Goal: Complete application form

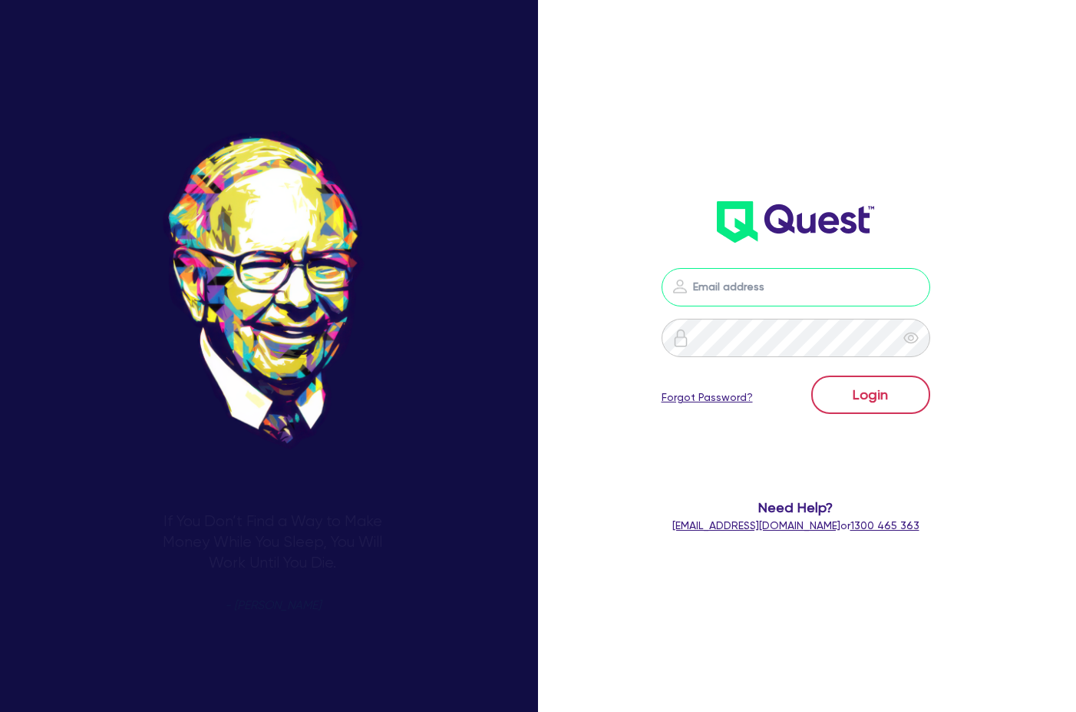
type input "[PERSON_NAME][EMAIL_ADDRESS][DOMAIN_NAME]"
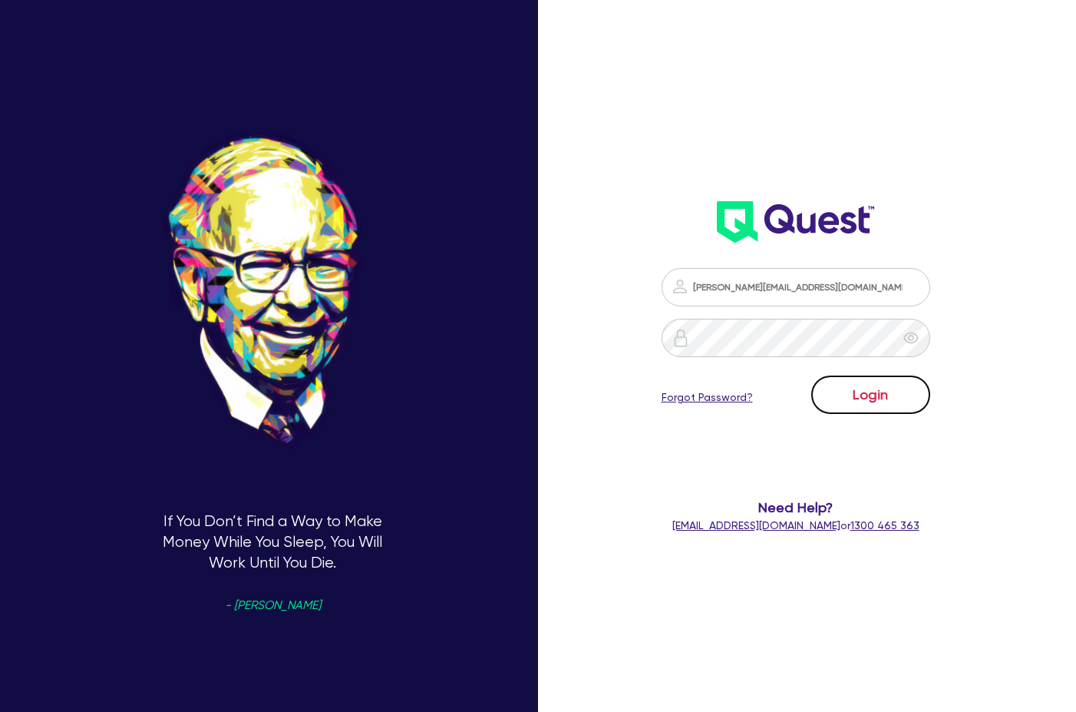
click at [852, 387] on button "Login" at bounding box center [870, 394] width 119 height 38
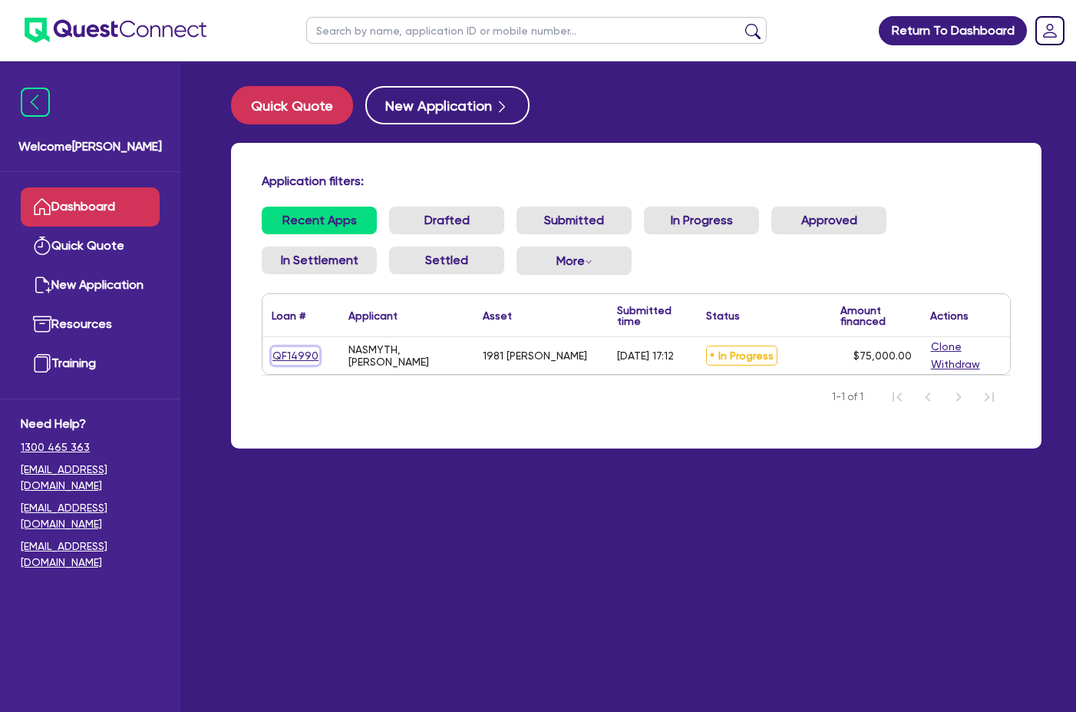
click at [305, 355] on link "QF14990" at bounding box center [296, 356] width 48 height 18
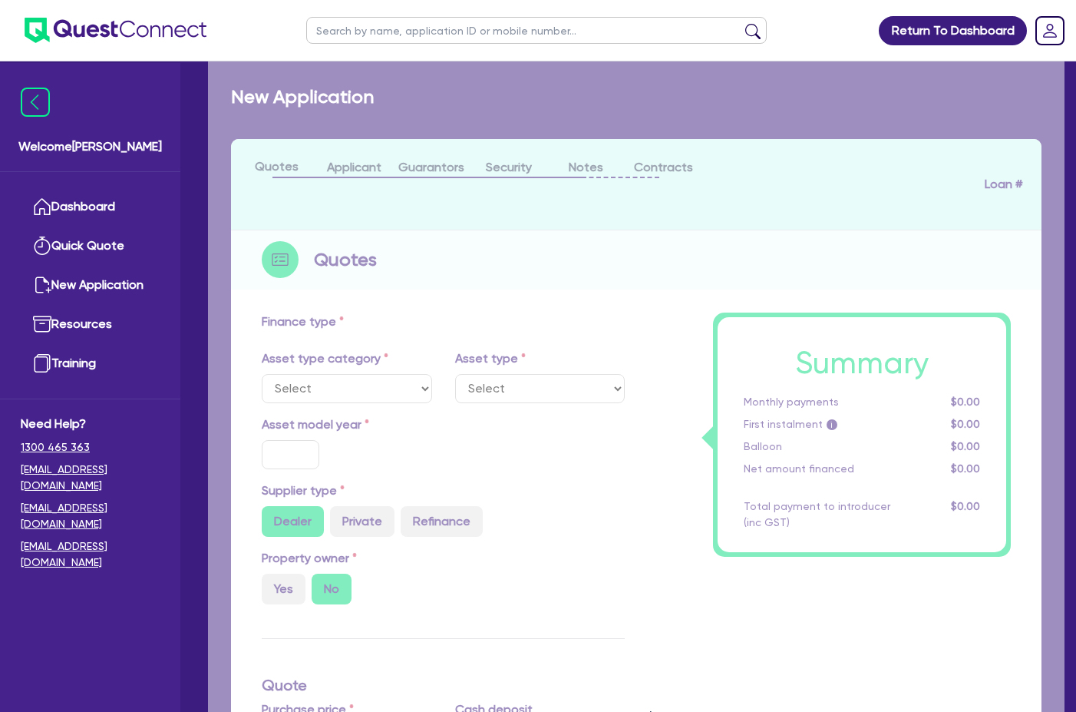
select select "PRIMARY_ASSETS"
type input "1981"
radio input "false"
radio input "true"
type input "75,000"
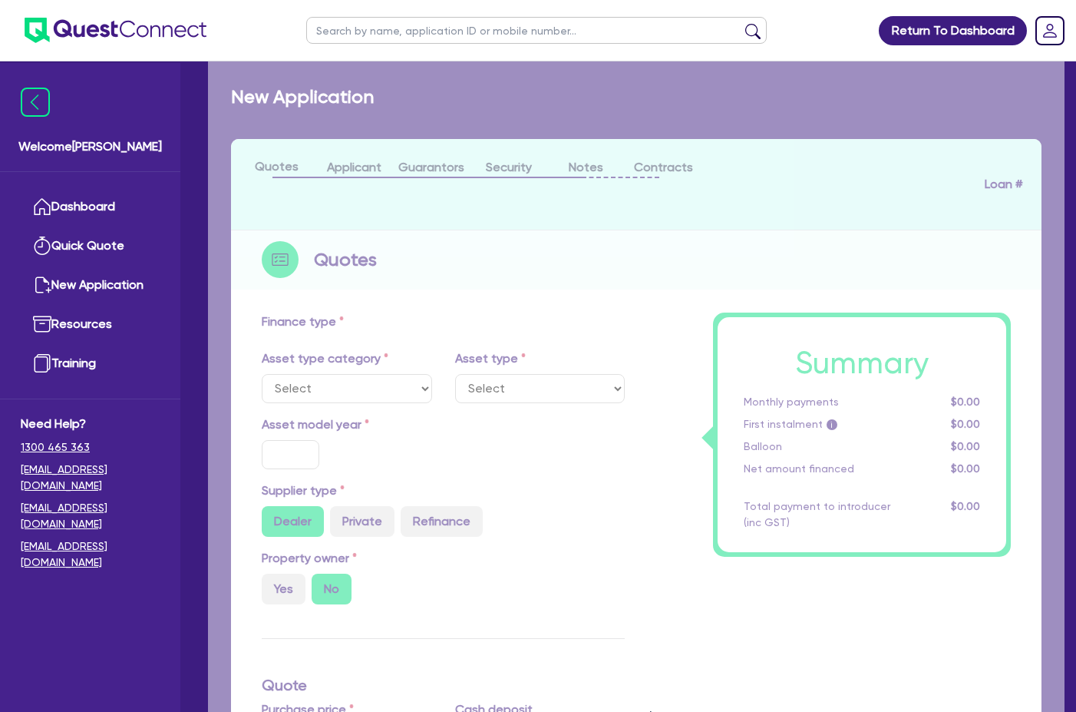
type input "10"
type input "7,500"
type input "14"
select select "HEAVY_TRUCKS"
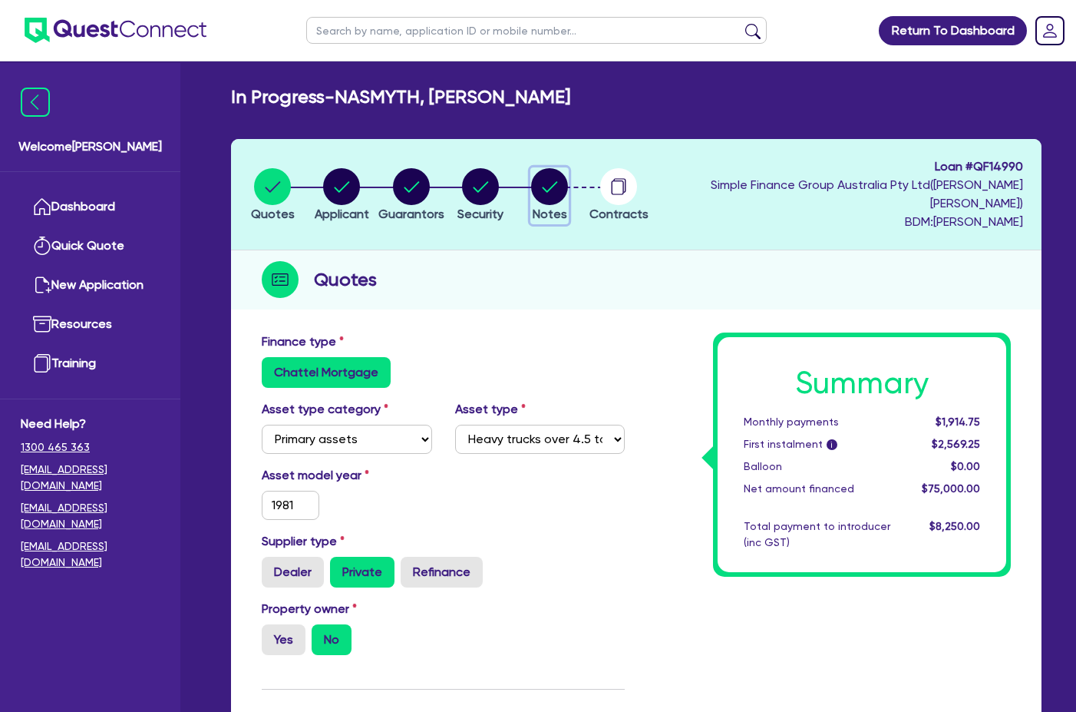
click at [568, 173] on circle "button" at bounding box center [549, 186] width 37 height 37
select select "Quest Finance - Own Book"
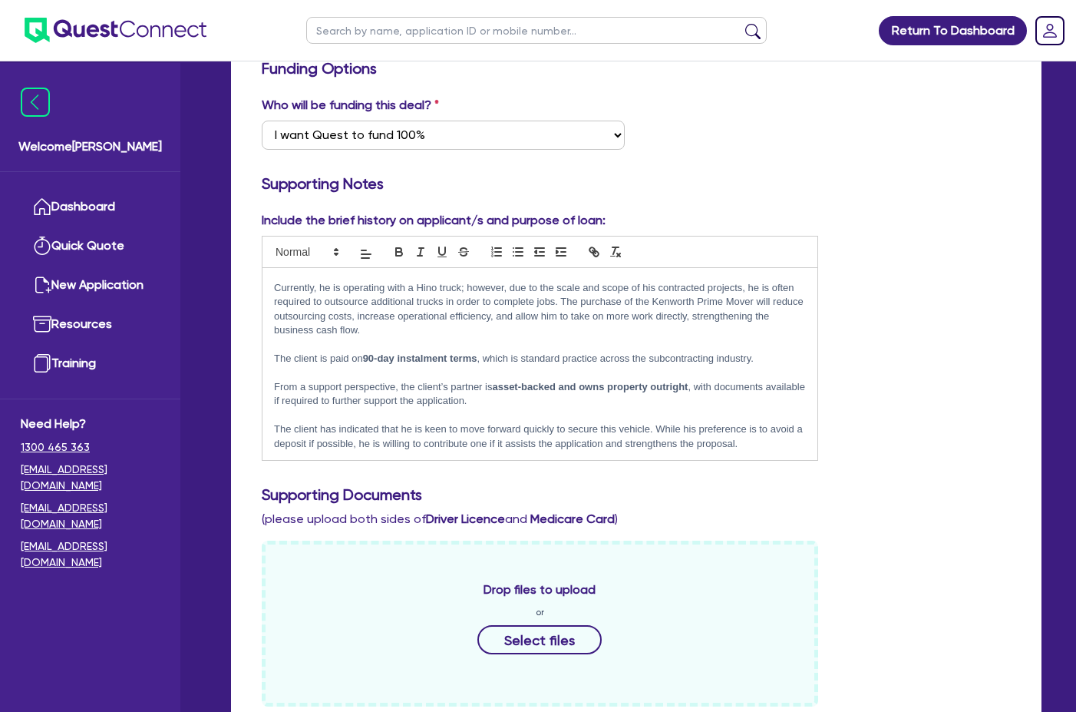
scroll to position [307, 0]
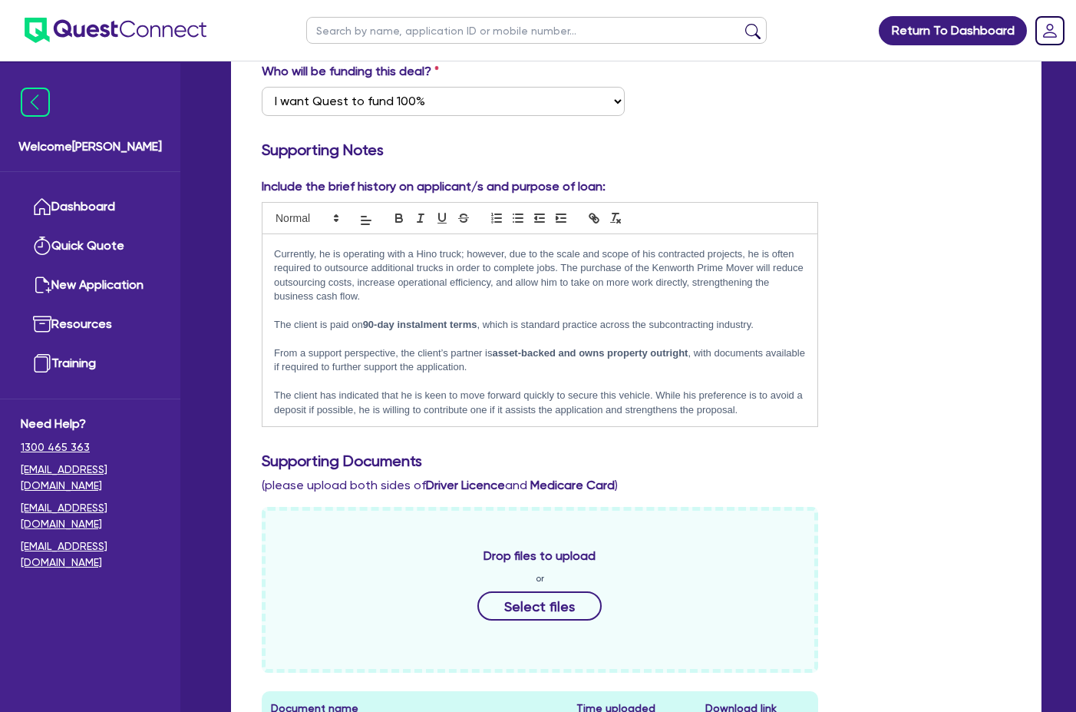
click at [778, 395] on p "The client has indicated that he is keen to move forward quickly to secure this…" at bounding box center [540, 402] width 532 height 28
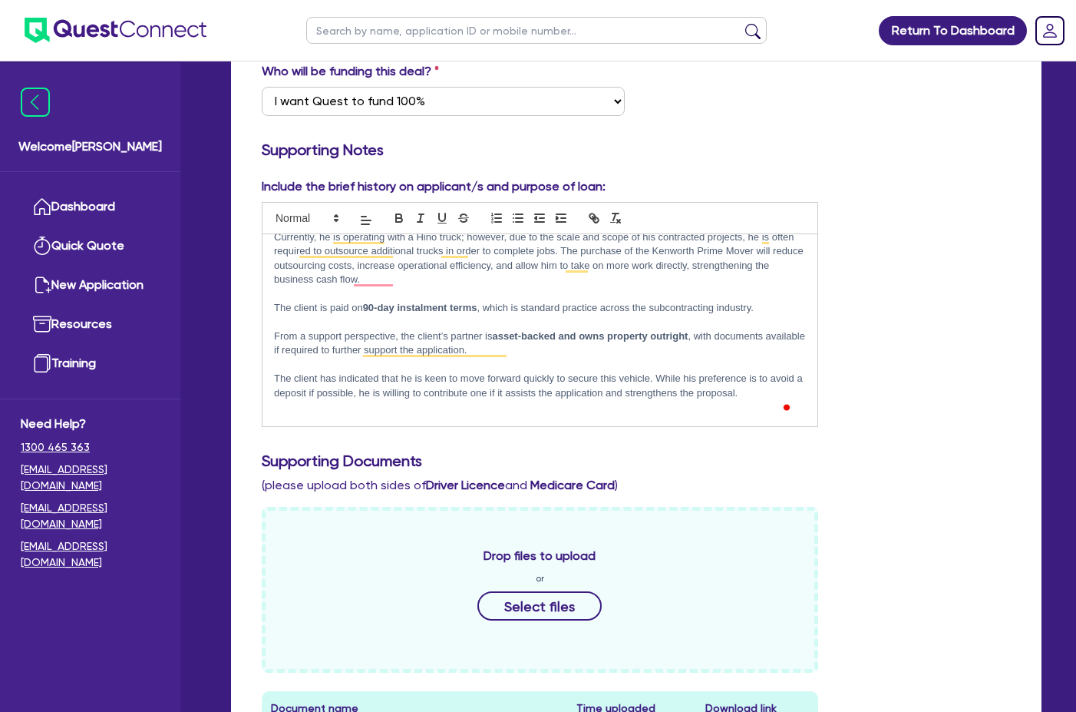
scroll to position [57, 0]
click at [593, 414] on p "UPDATE: Client is now looking at this Truck please see link to asset" at bounding box center [540, 421] width 532 height 14
paste div
click at [695, 414] on p "UPDATE: Client is now looking at this Truck please see link to asset 2014 UD Mk…" at bounding box center [540, 421] width 532 height 14
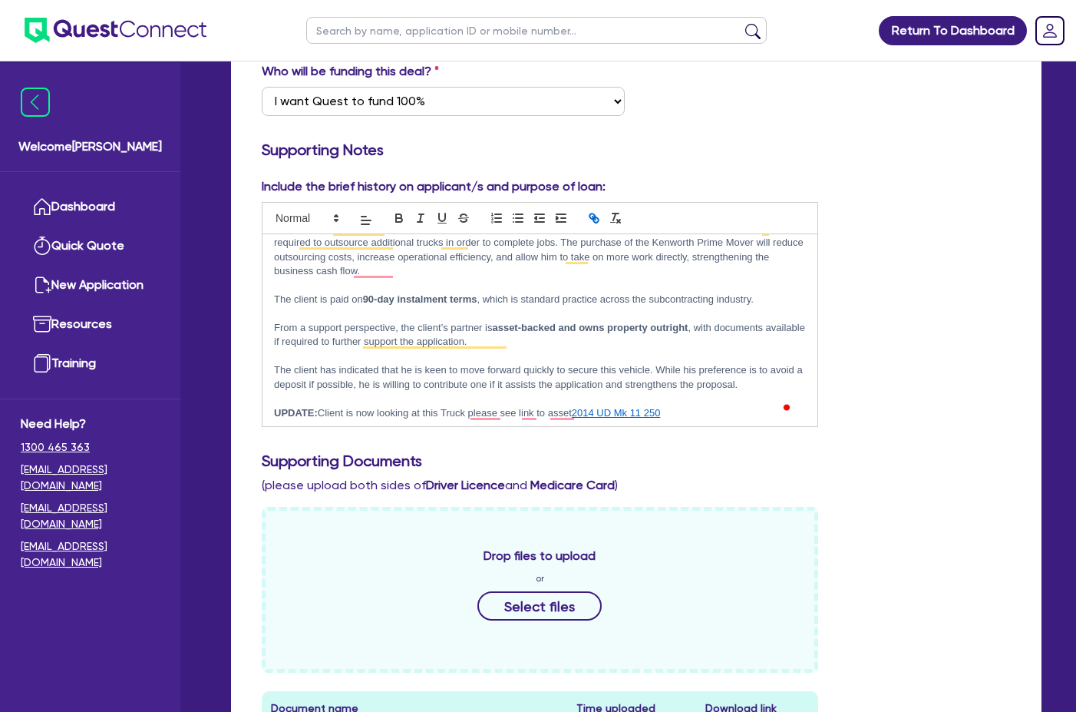
scroll to position [68, 0]
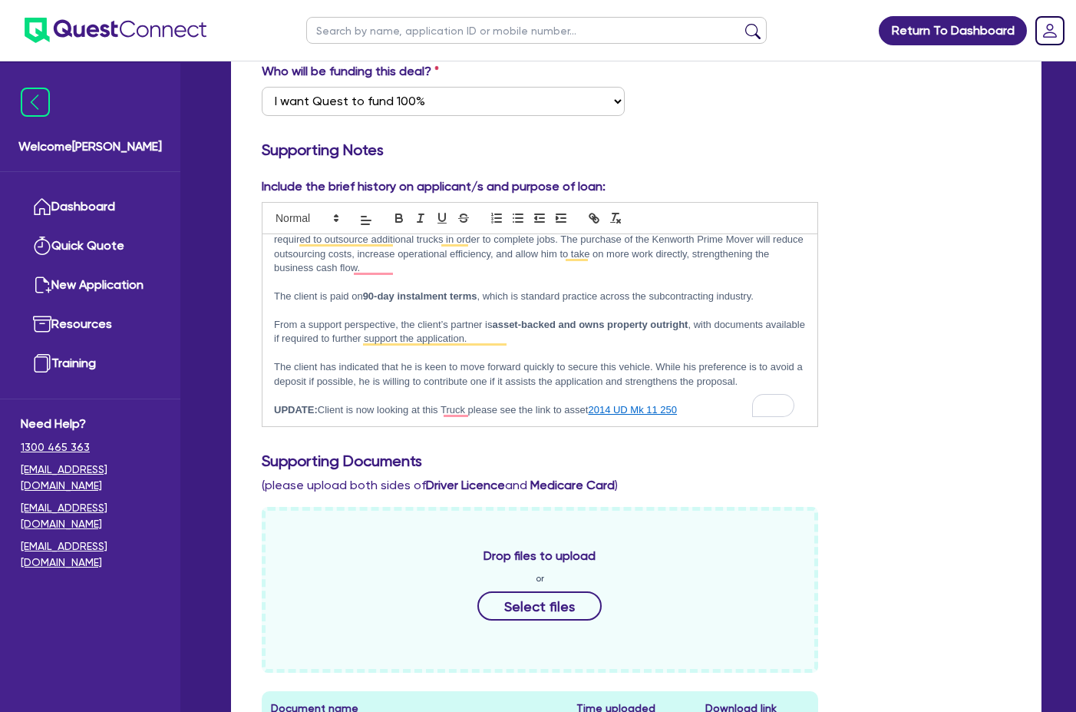
click at [568, 403] on p "UPDATE: Client is now looking at this Truck please see the link to asset 2014 U…" at bounding box center [540, 410] width 532 height 14
click at [728, 403] on p "UPDATE: Client is now looking at this Truck please see the link to the asset 20…" at bounding box center [540, 410] width 532 height 14
click at [717, 403] on p "UPDATE: Client is now looking at this Truck. Please see the link to the asset 2…" at bounding box center [540, 410] width 532 height 14
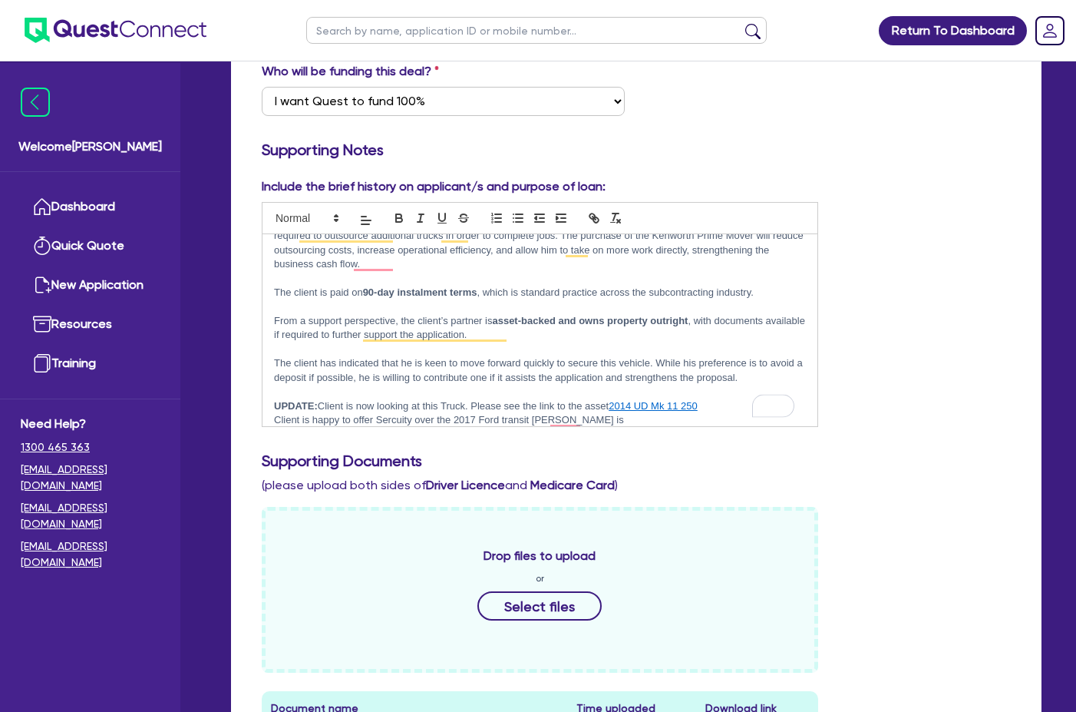
click at [606, 413] on p "Client is happy to offer Sercuity over the 2017 Ford transit [PERSON_NAME] is" at bounding box center [540, 420] width 532 height 14
click at [397, 413] on p "Client is happy to offer Sercuity over the 2017 Ford transit [PERSON_NAME] is R…" at bounding box center [540, 420] width 532 height 14
copy p "Sercuity"
click at [391, 413] on p "Client is happy to offer Sercuity over the 2017 Ford transit [PERSON_NAME] is R…" at bounding box center [540, 420] width 532 height 14
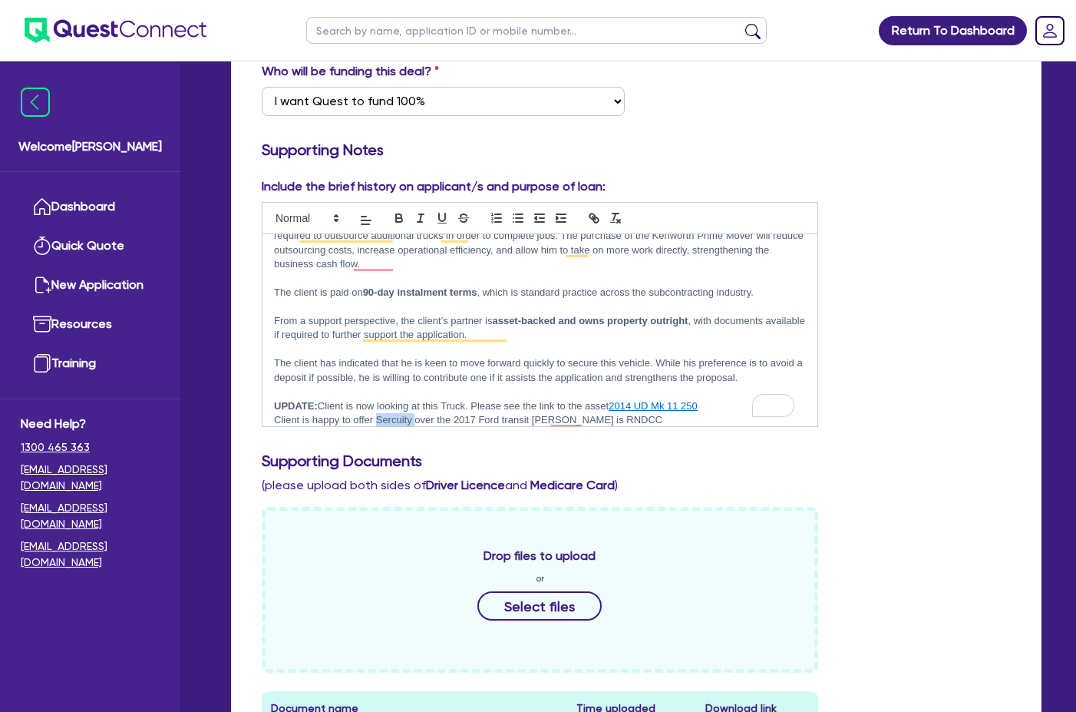
click at [391, 413] on p "Client is happy to offer Sercuity over the 2017 Ford transit [PERSON_NAME] is R…" at bounding box center [540, 420] width 532 height 14
click at [660, 413] on p "Client is happy to offer security over the 2017 Ford transit [PERSON_NAME] is R…" at bounding box center [540, 420] width 532 height 14
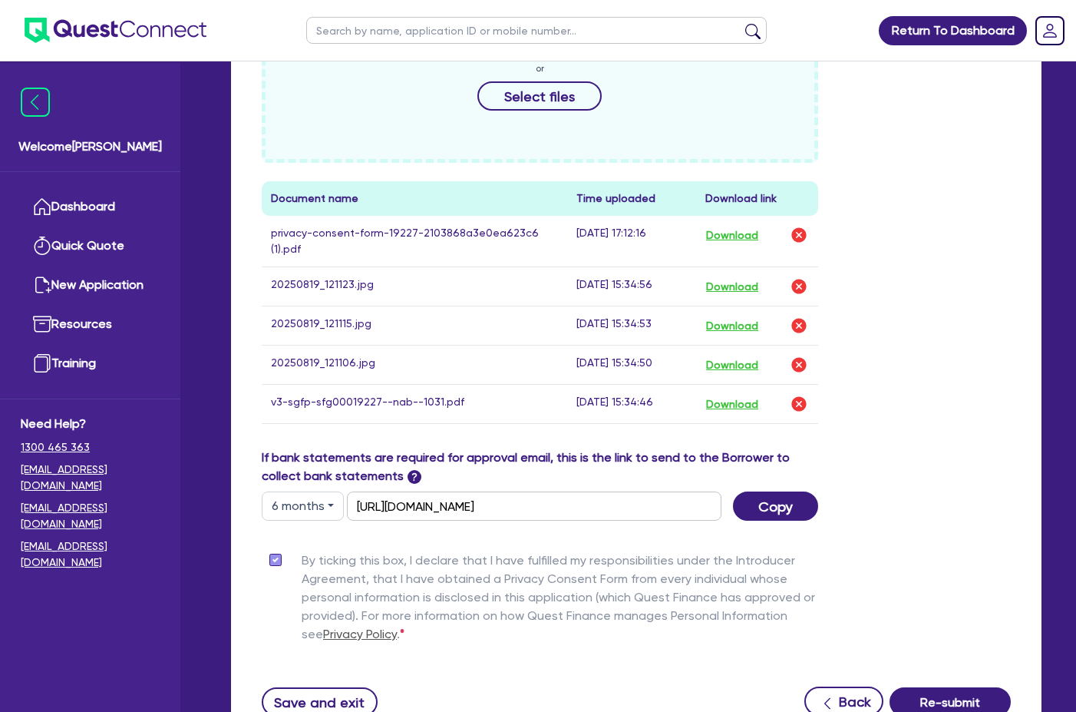
scroll to position [915, 0]
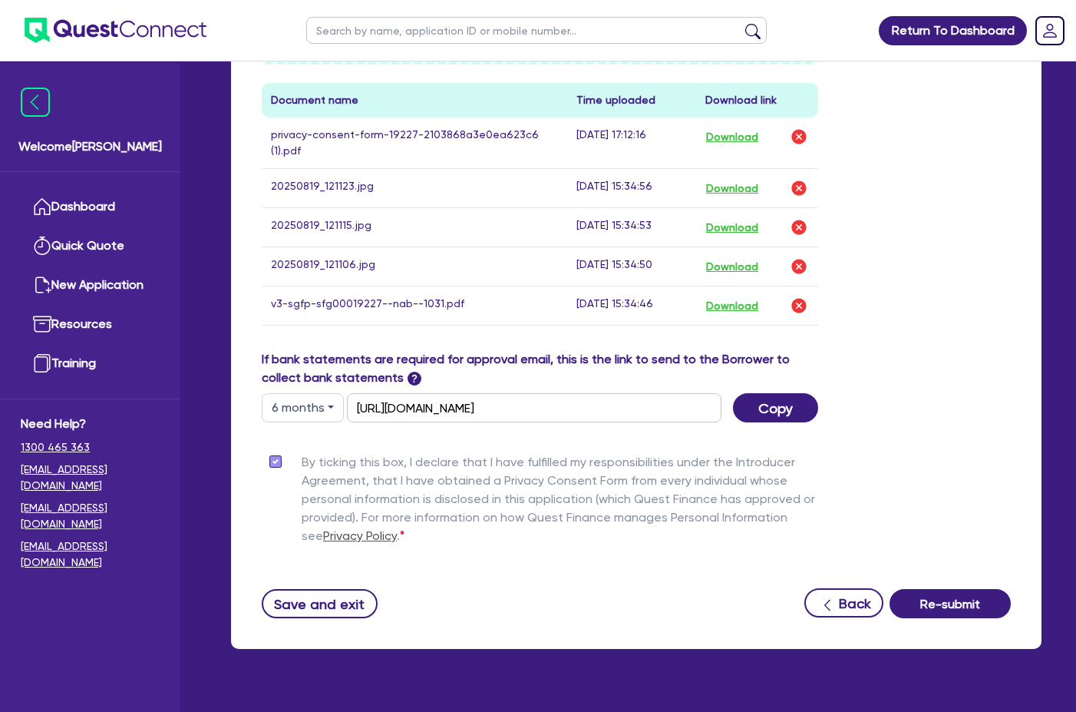
click at [980, 607] on div "Funding Options Who will be funding this deal? Select I want Quest to fund 100%…" at bounding box center [636, 30] width 811 height 1240
click at [969, 589] on button "Re-submit" at bounding box center [950, 603] width 121 height 29
